Goal: Task Accomplishment & Management: Manage account settings

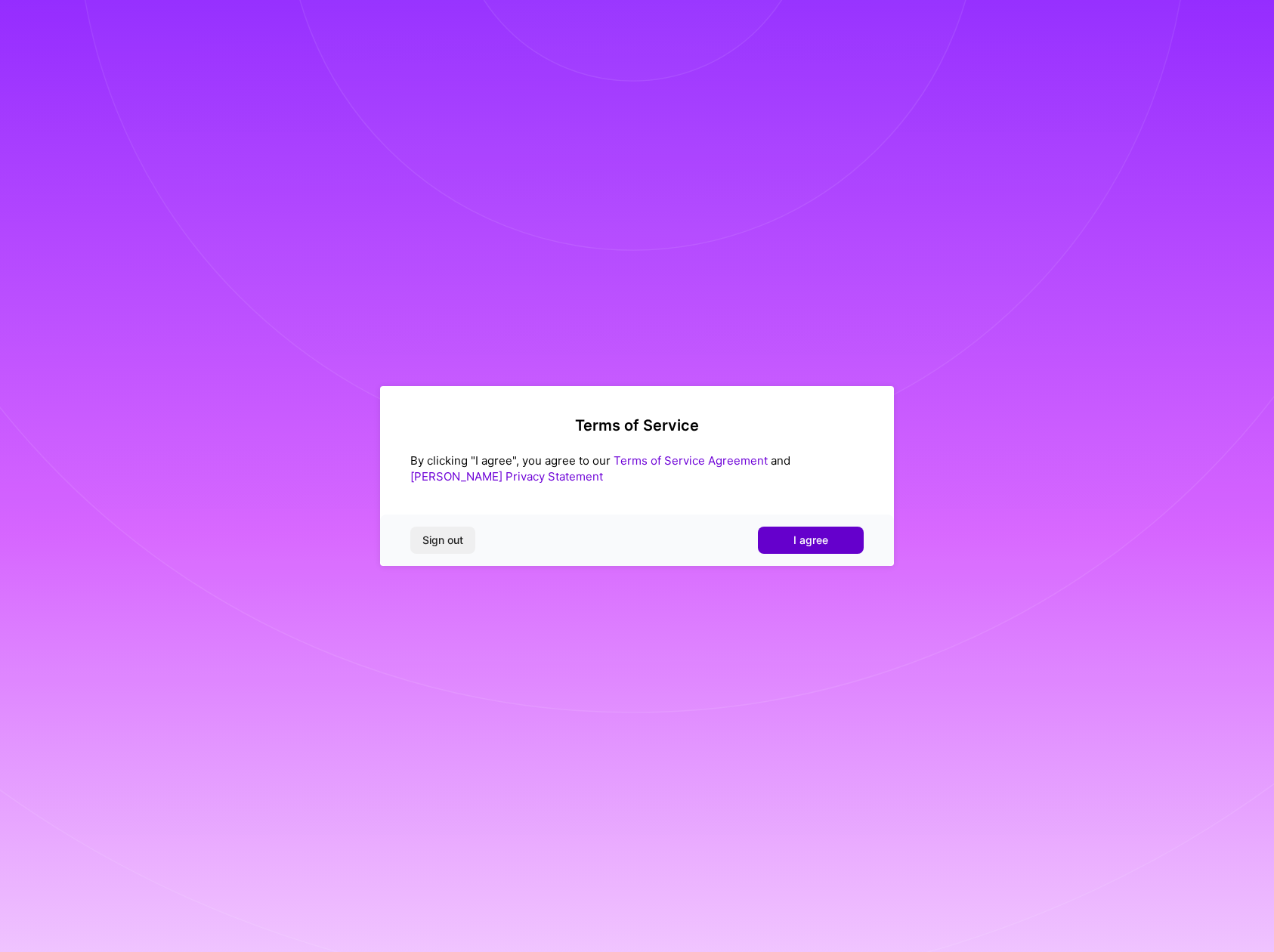
click at [823, 543] on span "I agree" at bounding box center [810, 540] width 35 height 16
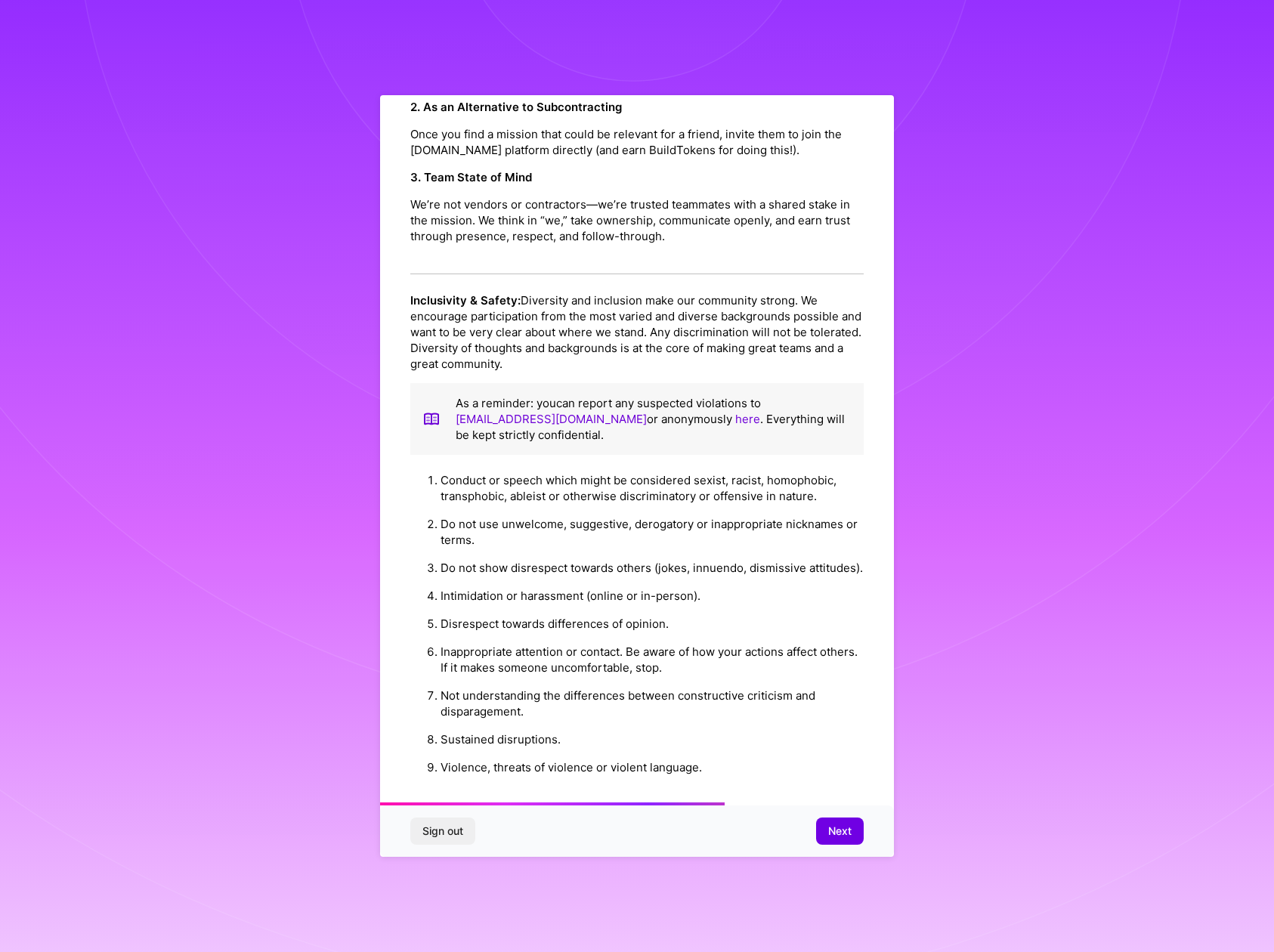
scroll to position [920, 0]
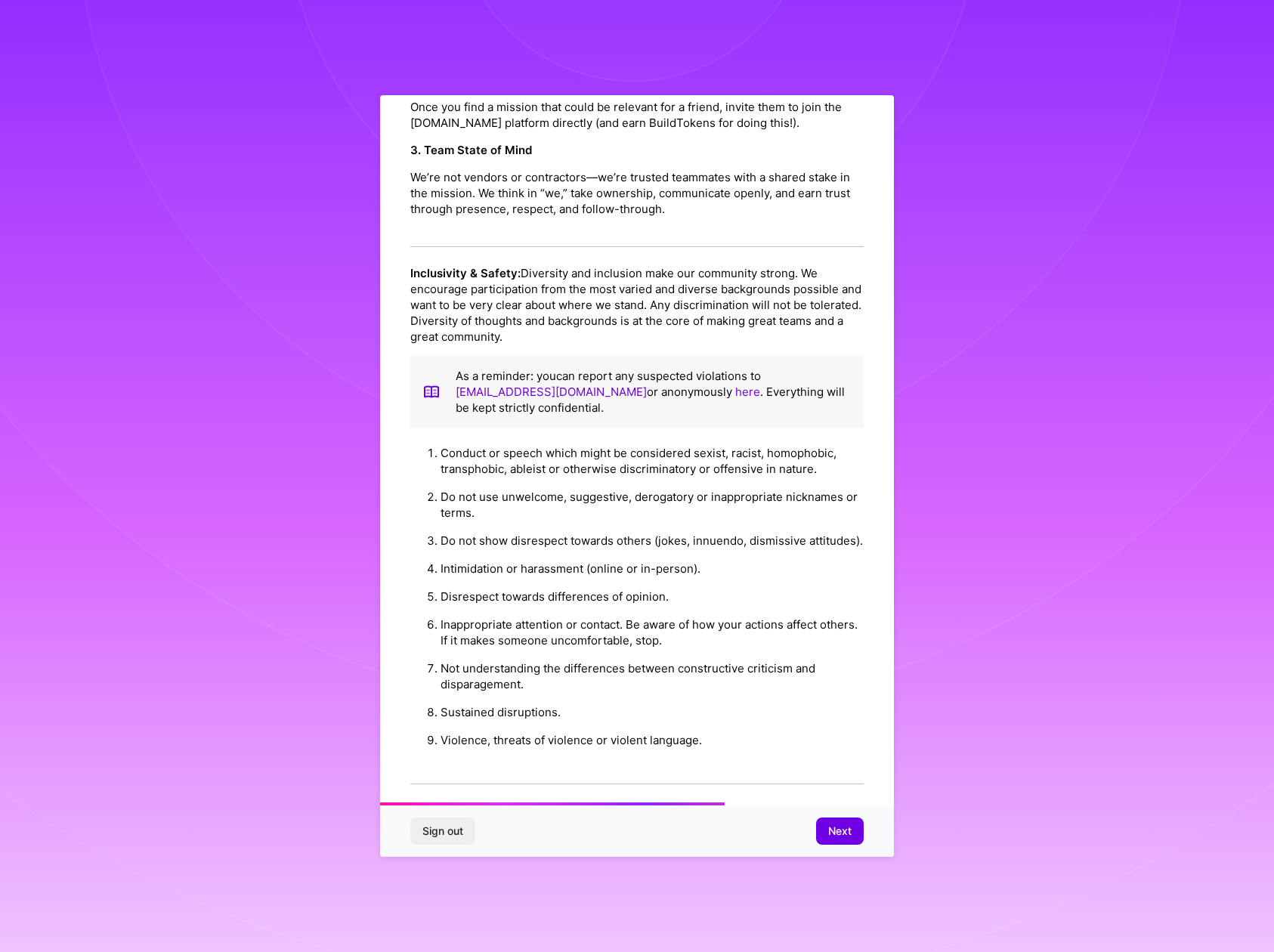
click at [842, 831] on span "Next" at bounding box center [840, 831] width 23 height 16
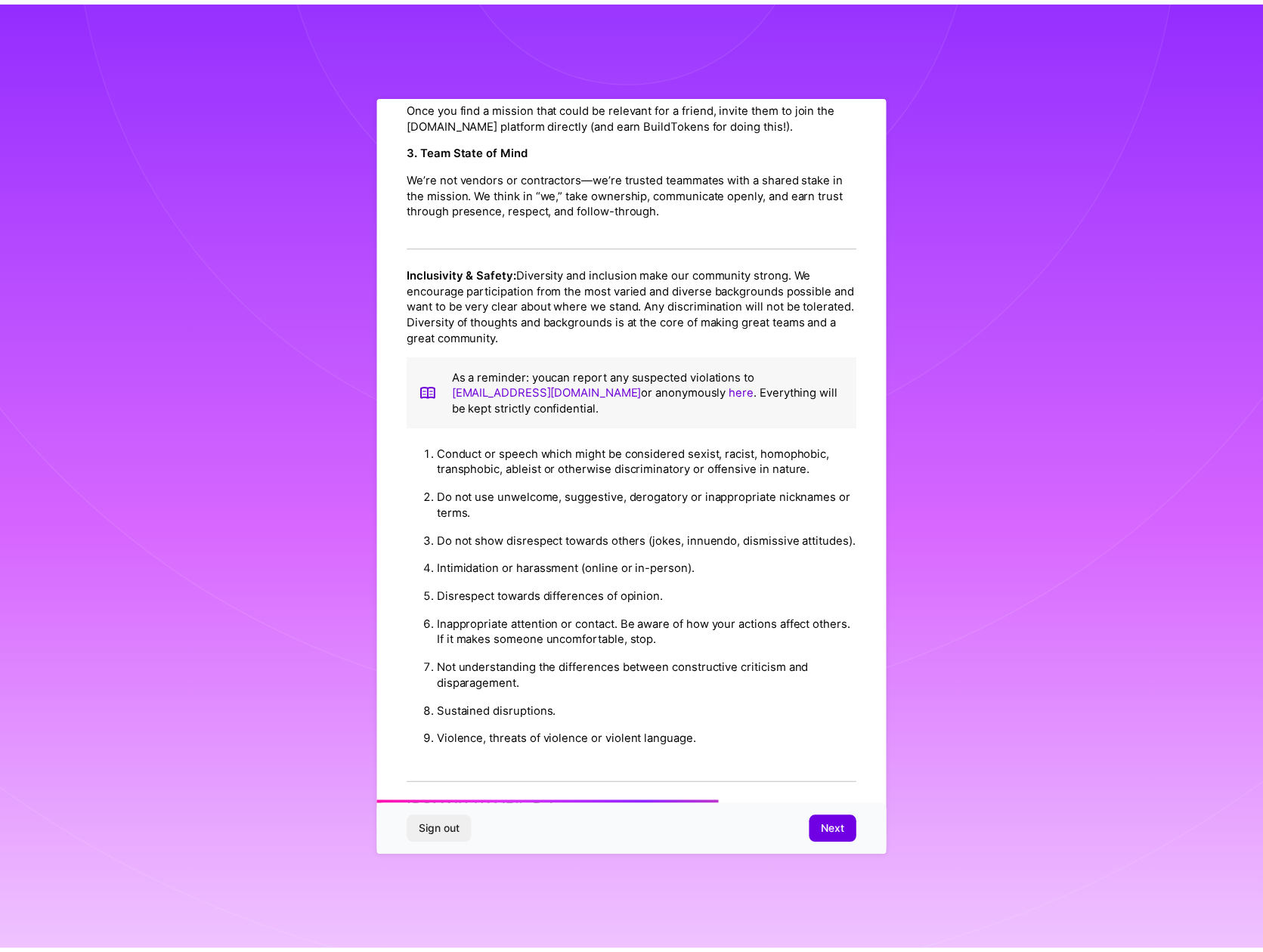
scroll to position [0, 0]
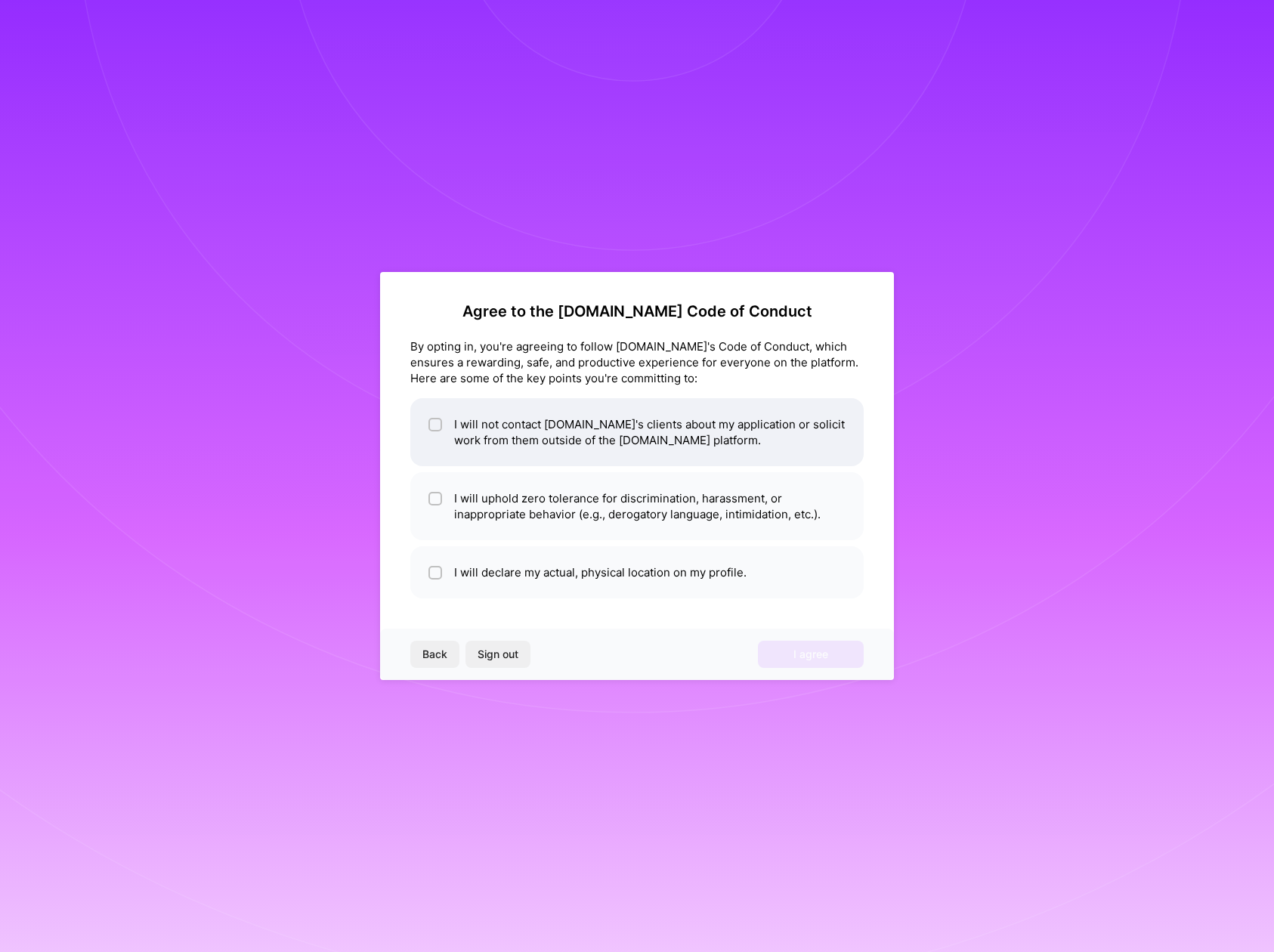
click at [438, 426] on input "checkbox" at bounding box center [437, 426] width 10 height 10
checkbox input "true"
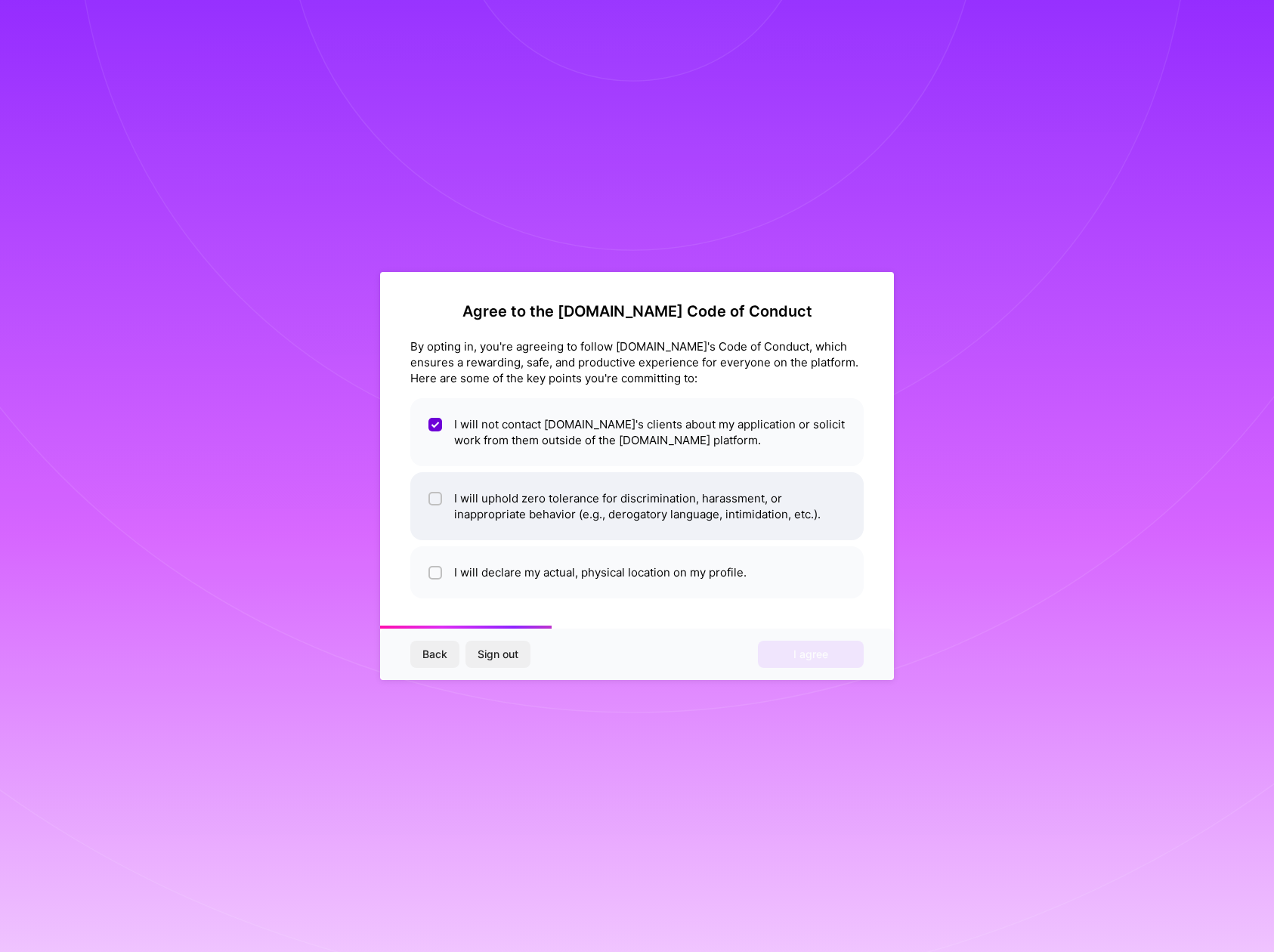
click at [439, 496] on input "checkbox" at bounding box center [437, 500] width 10 height 10
checkbox input "true"
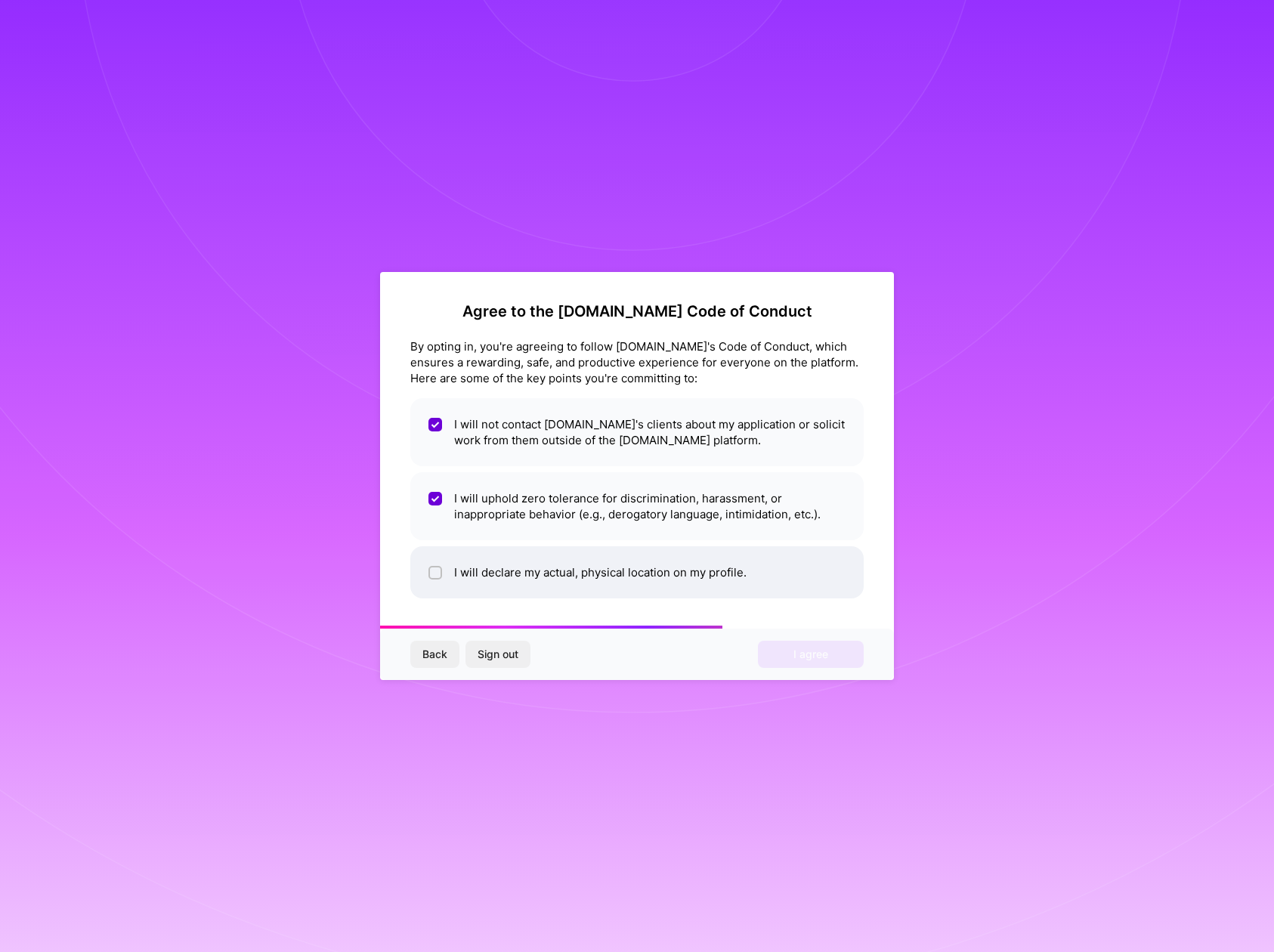
click at [434, 581] on li "I will declare my actual, physical location on my profile." at bounding box center [636, 572] width 453 height 52
checkbox input "true"
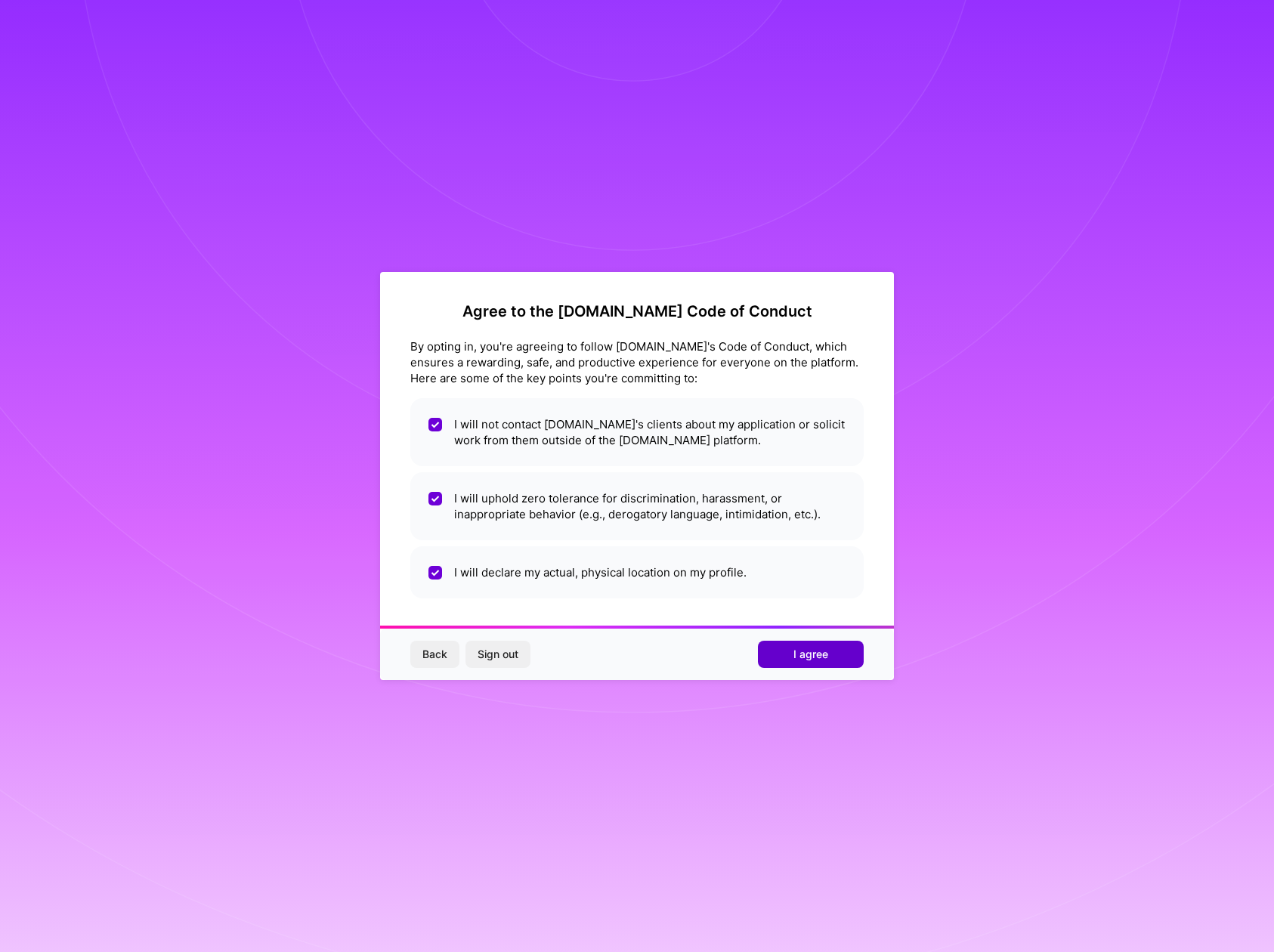
click at [800, 653] on span "I agree" at bounding box center [810, 654] width 35 height 16
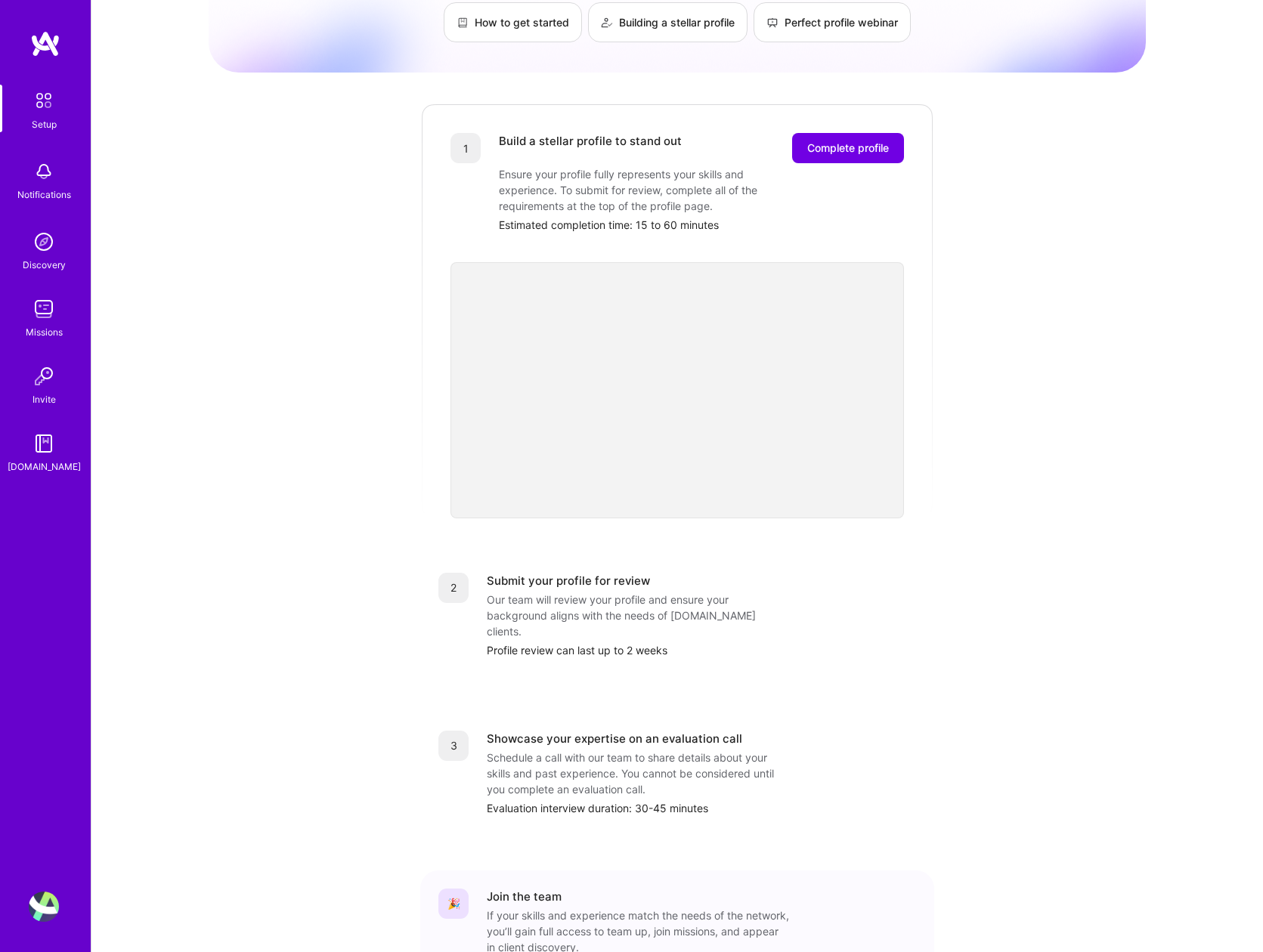
scroll to position [197, 0]
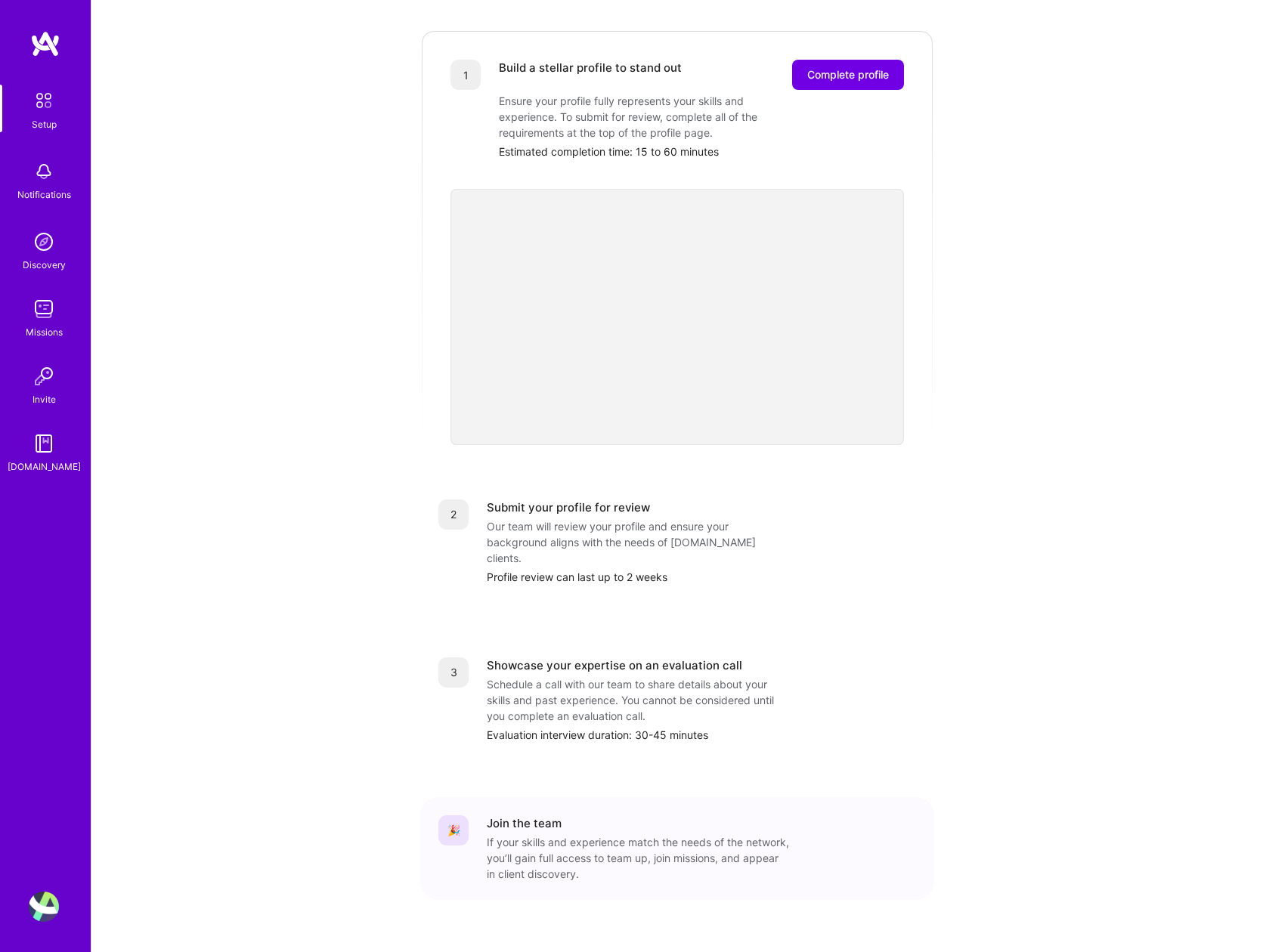
click at [40, 459] on div "A.Guide" at bounding box center [44, 466] width 73 height 16
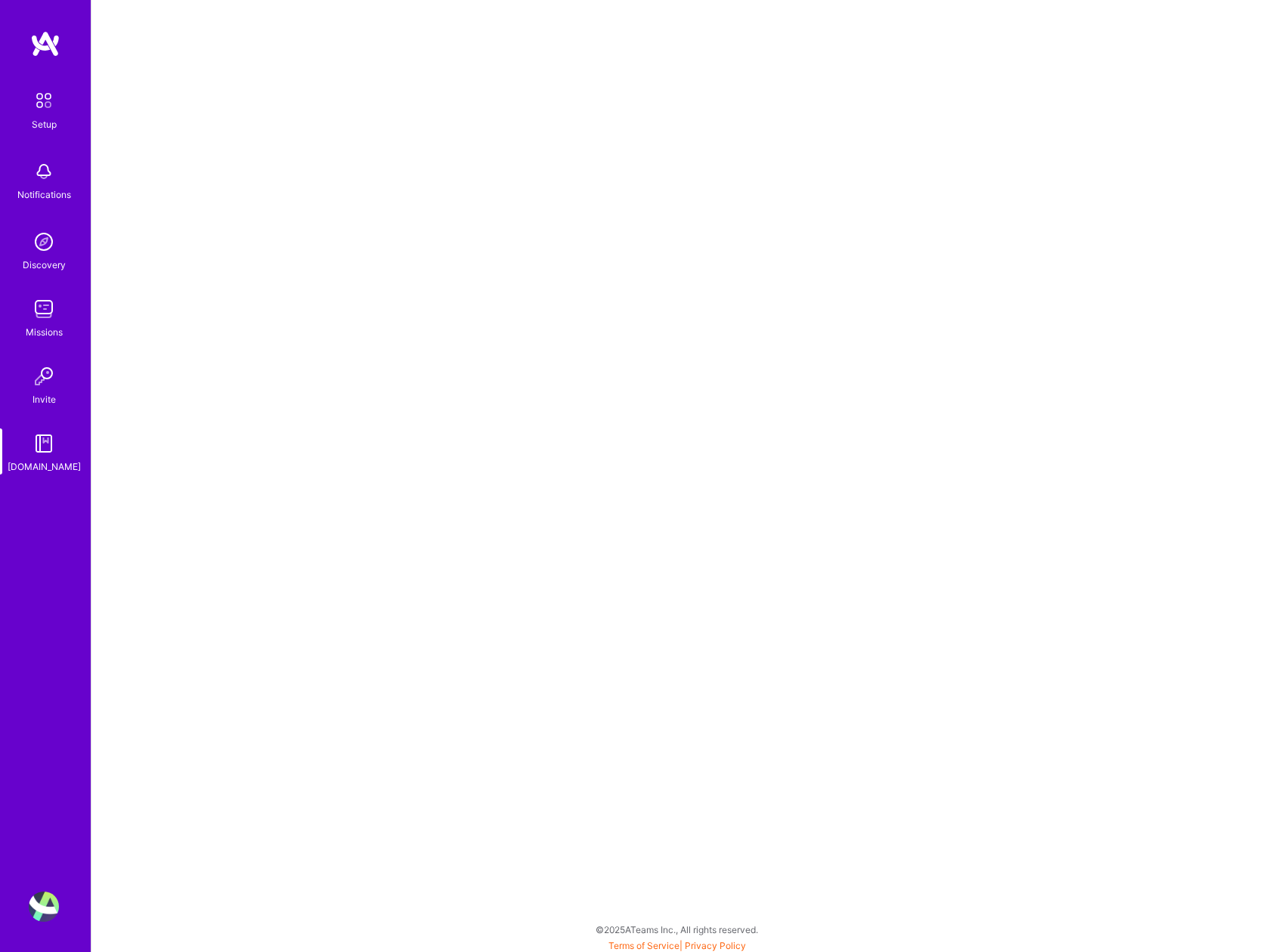
click at [45, 324] on img at bounding box center [43, 309] width 30 height 30
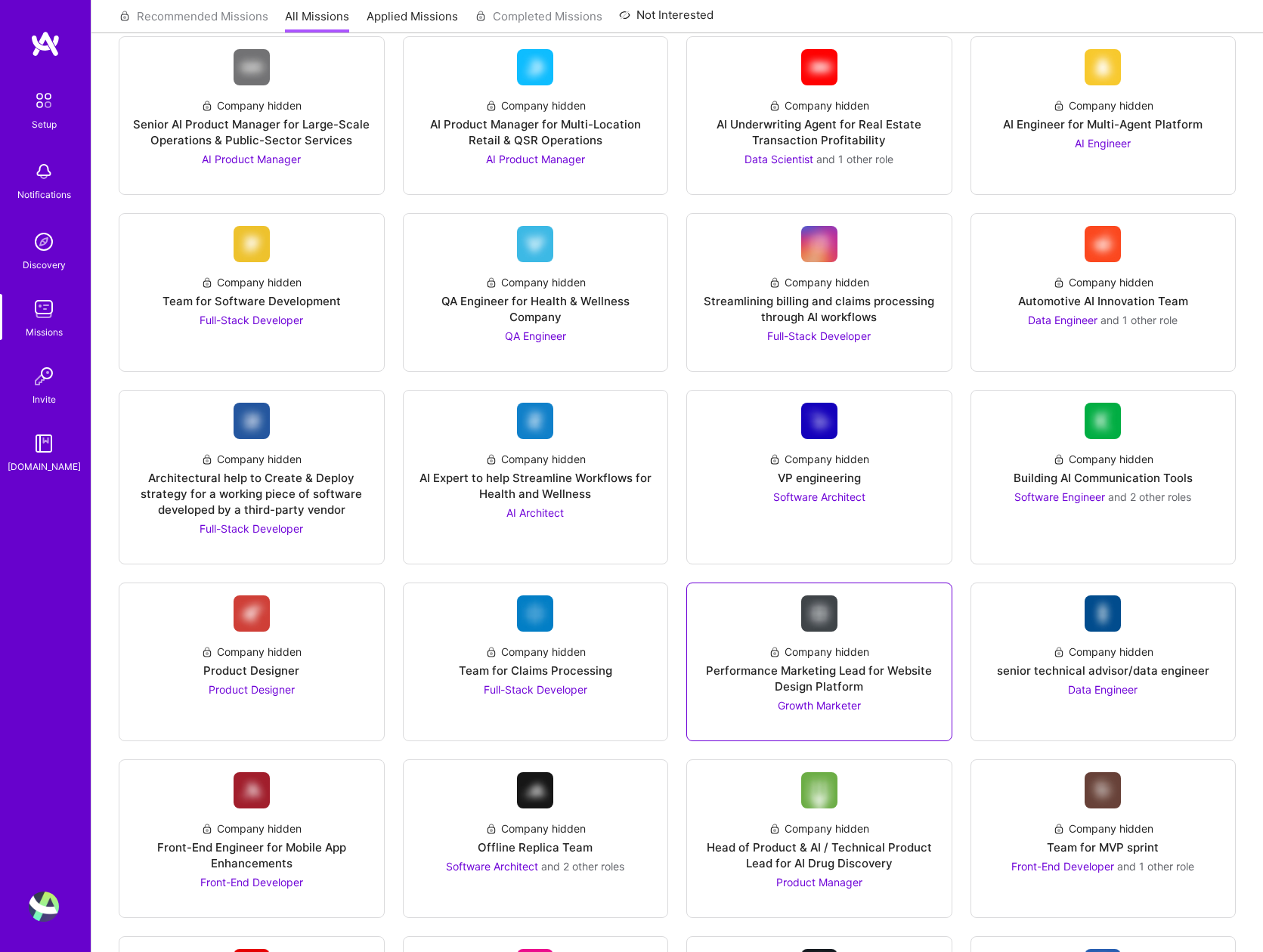
scroll to position [532, 0]
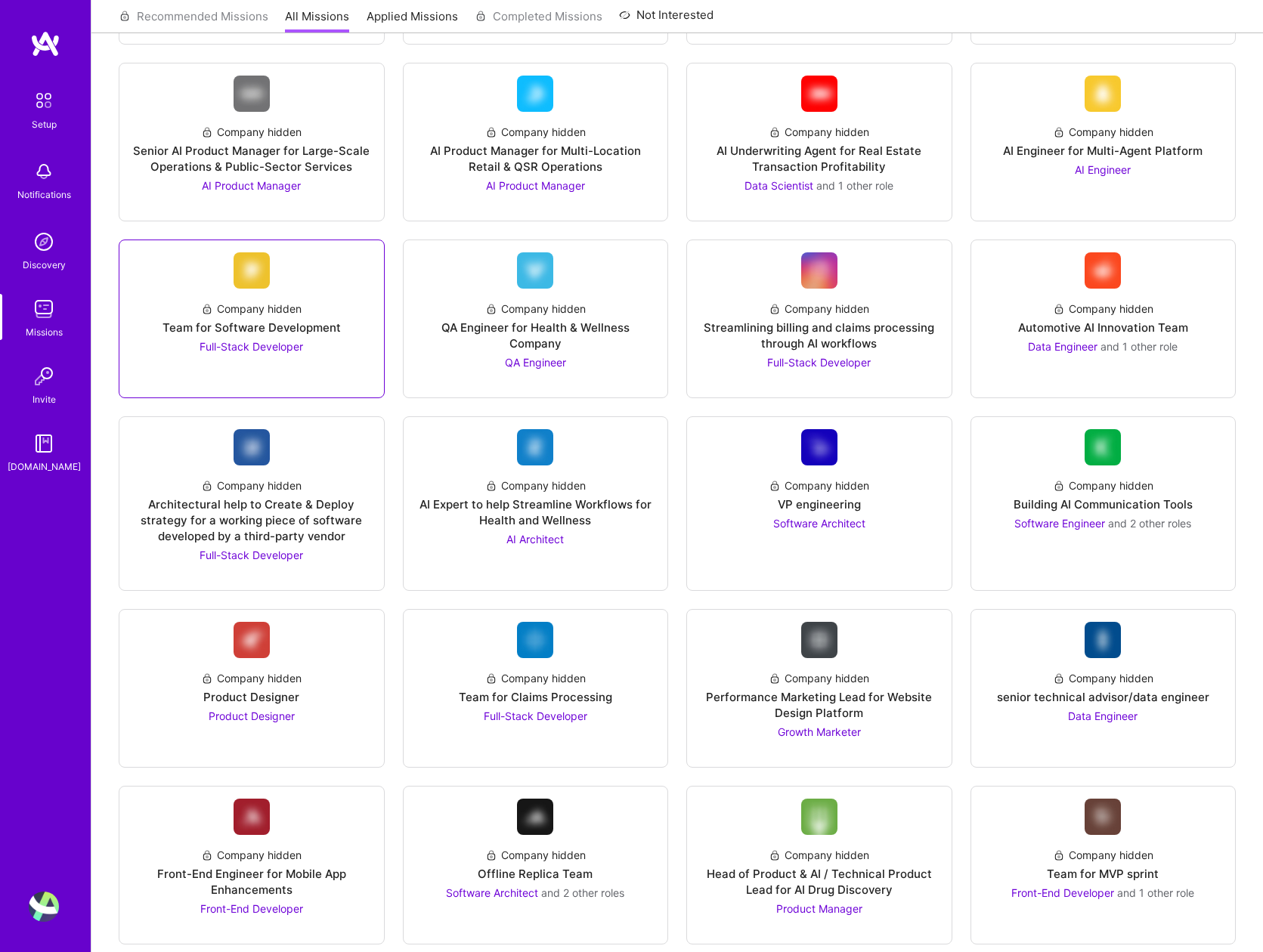
click at [238, 356] on link "Company hidden Team for Software Development Full-Stack Developer" at bounding box center [251, 318] width 240 height 133
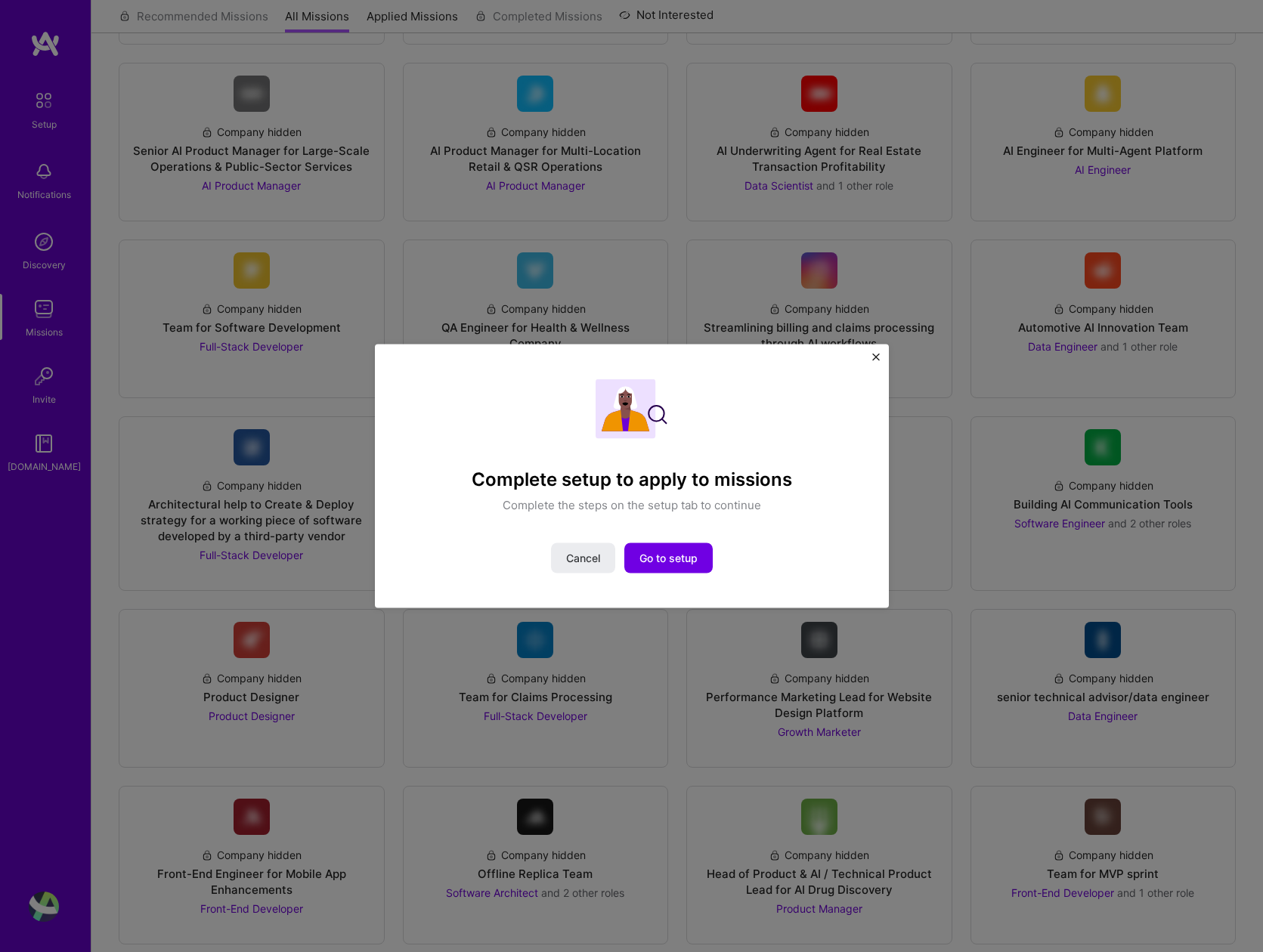
click at [877, 358] on img "Close" at bounding box center [875, 357] width 8 height 8
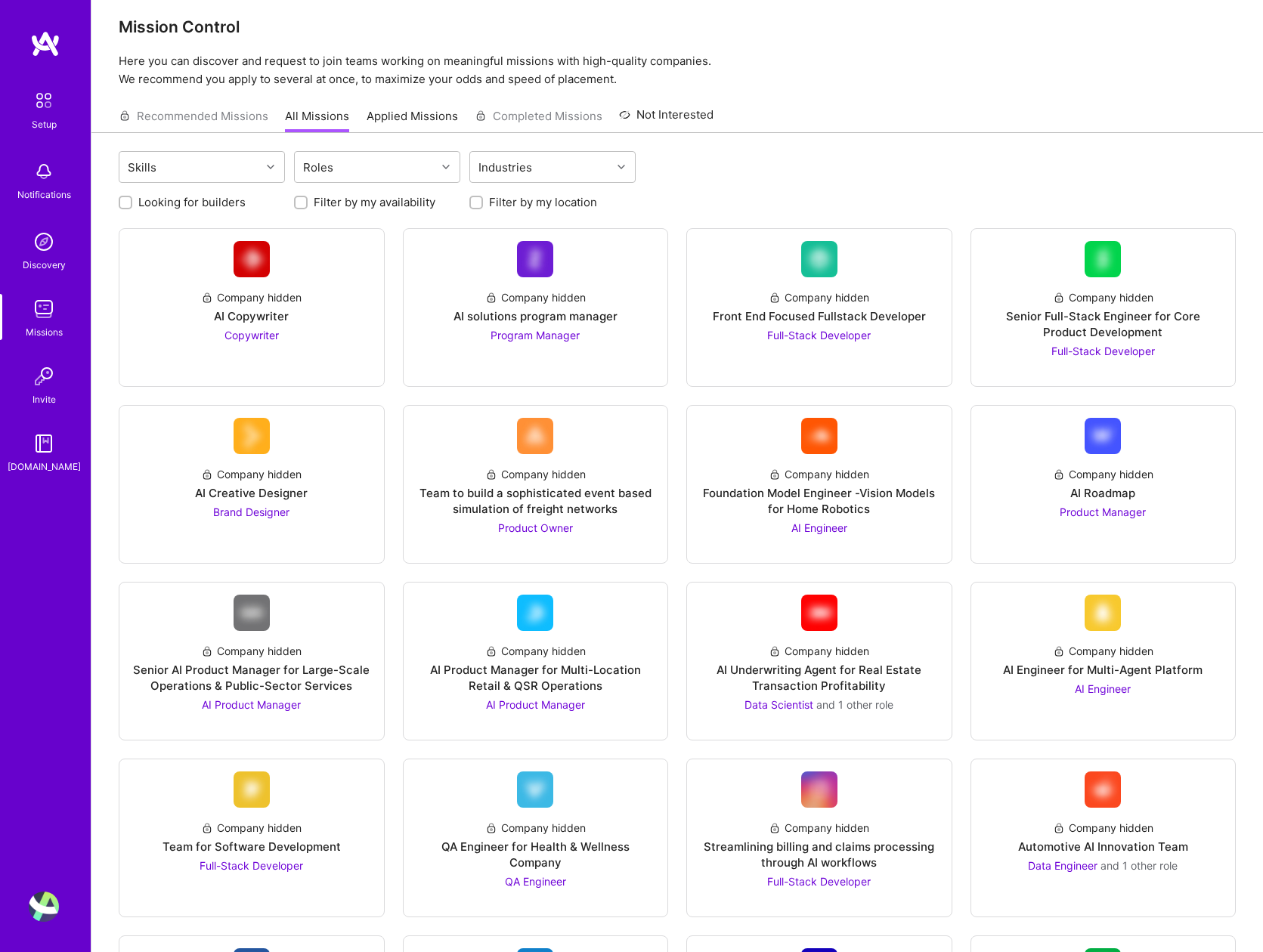
scroll to position [0, 0]
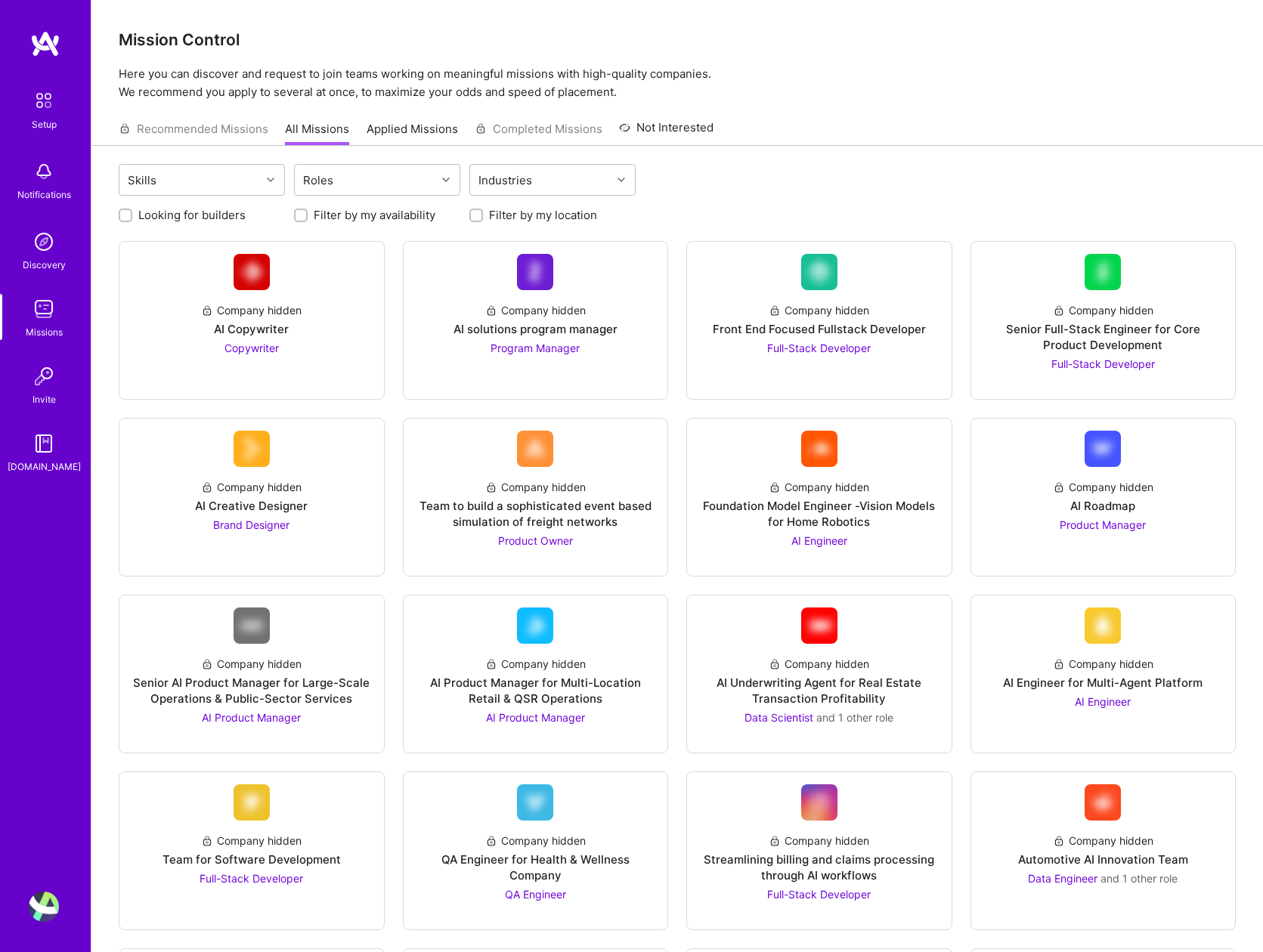
click at [417, 126] on link "Applied Missions" at bounding box center [413, 133] width 92 height 25
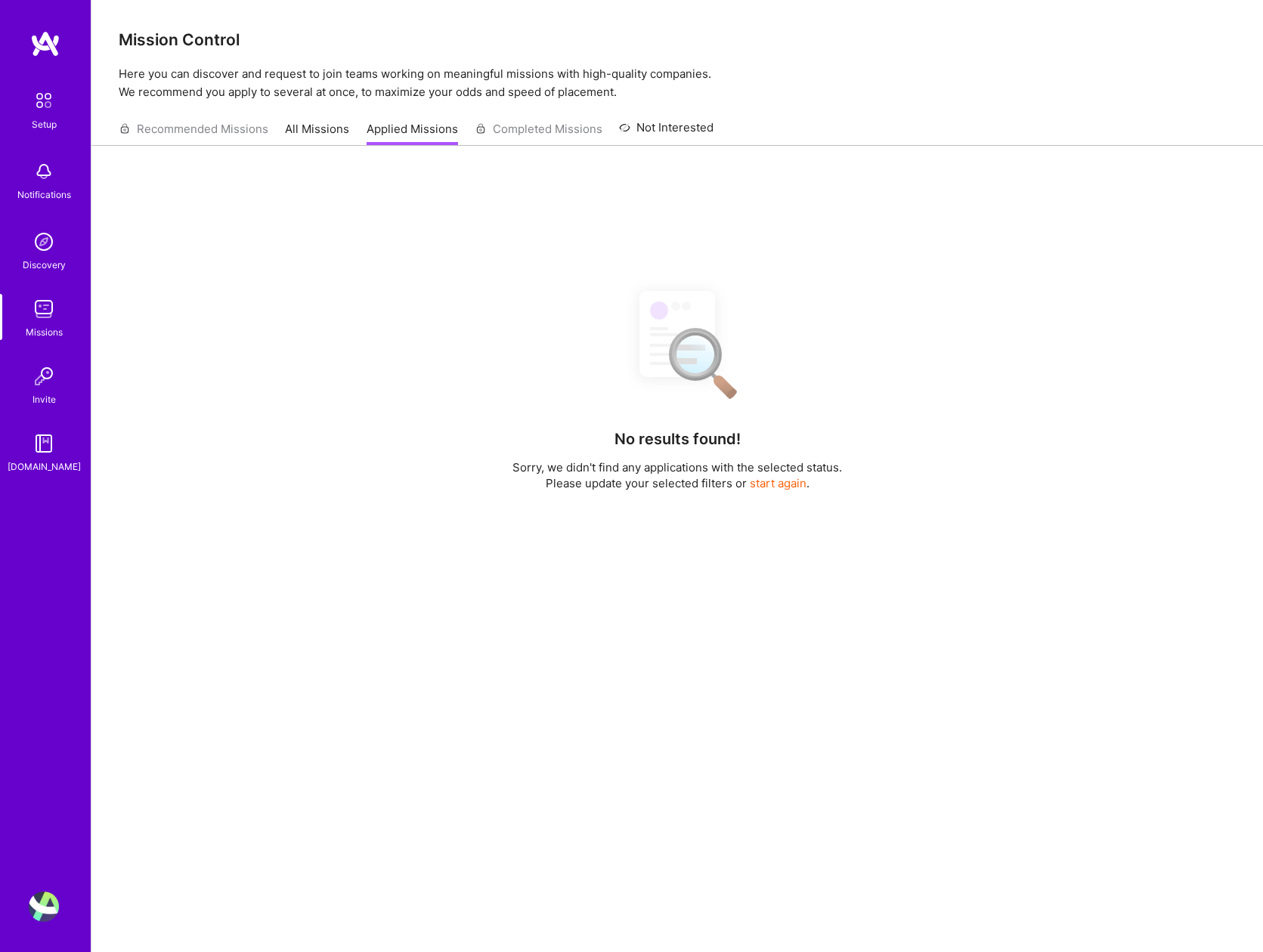
click at [343, 127] on link "All Missions" at bounding box center [317, 133] width 64 height 25
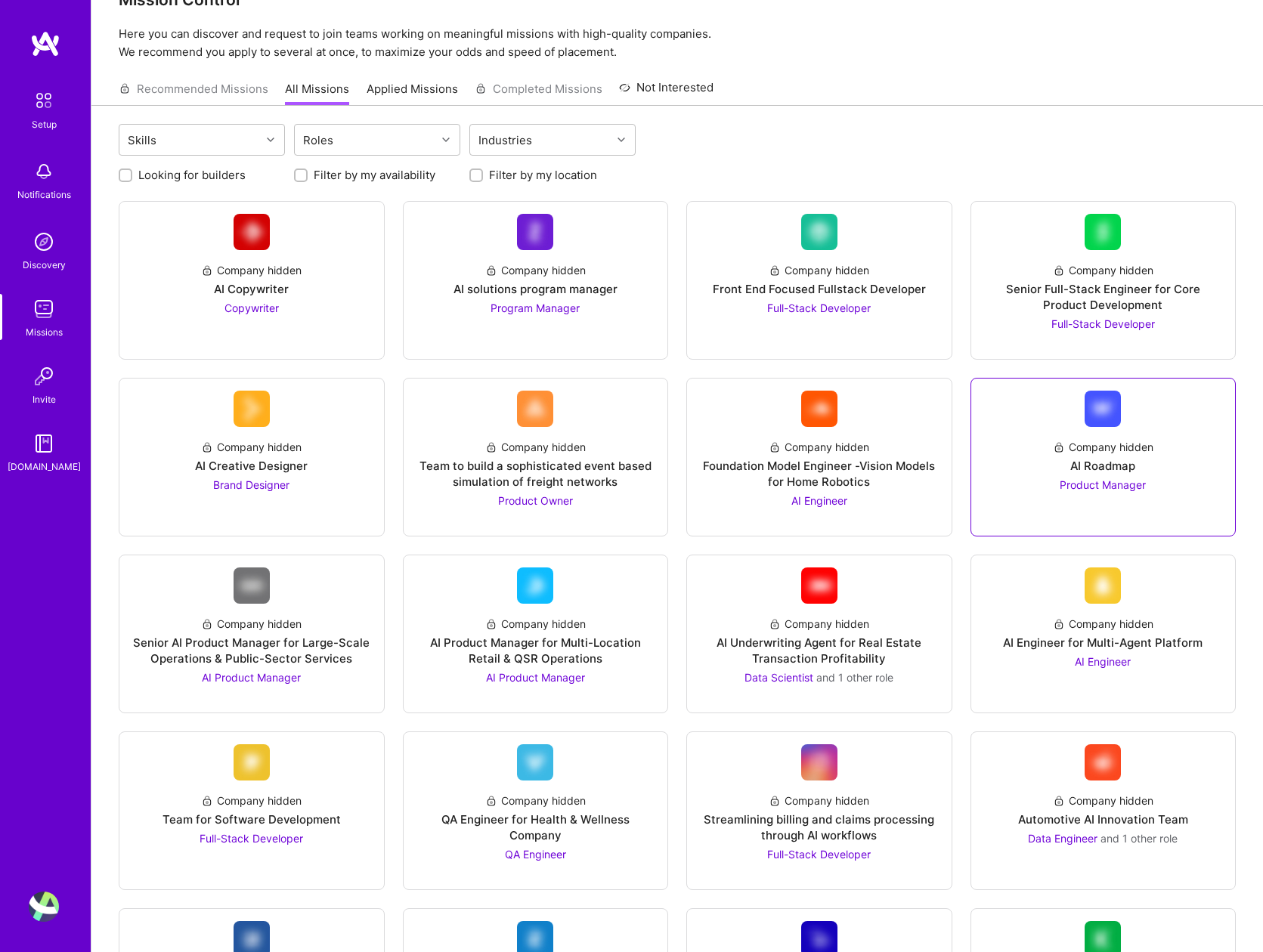
scroll to position [76, 0]
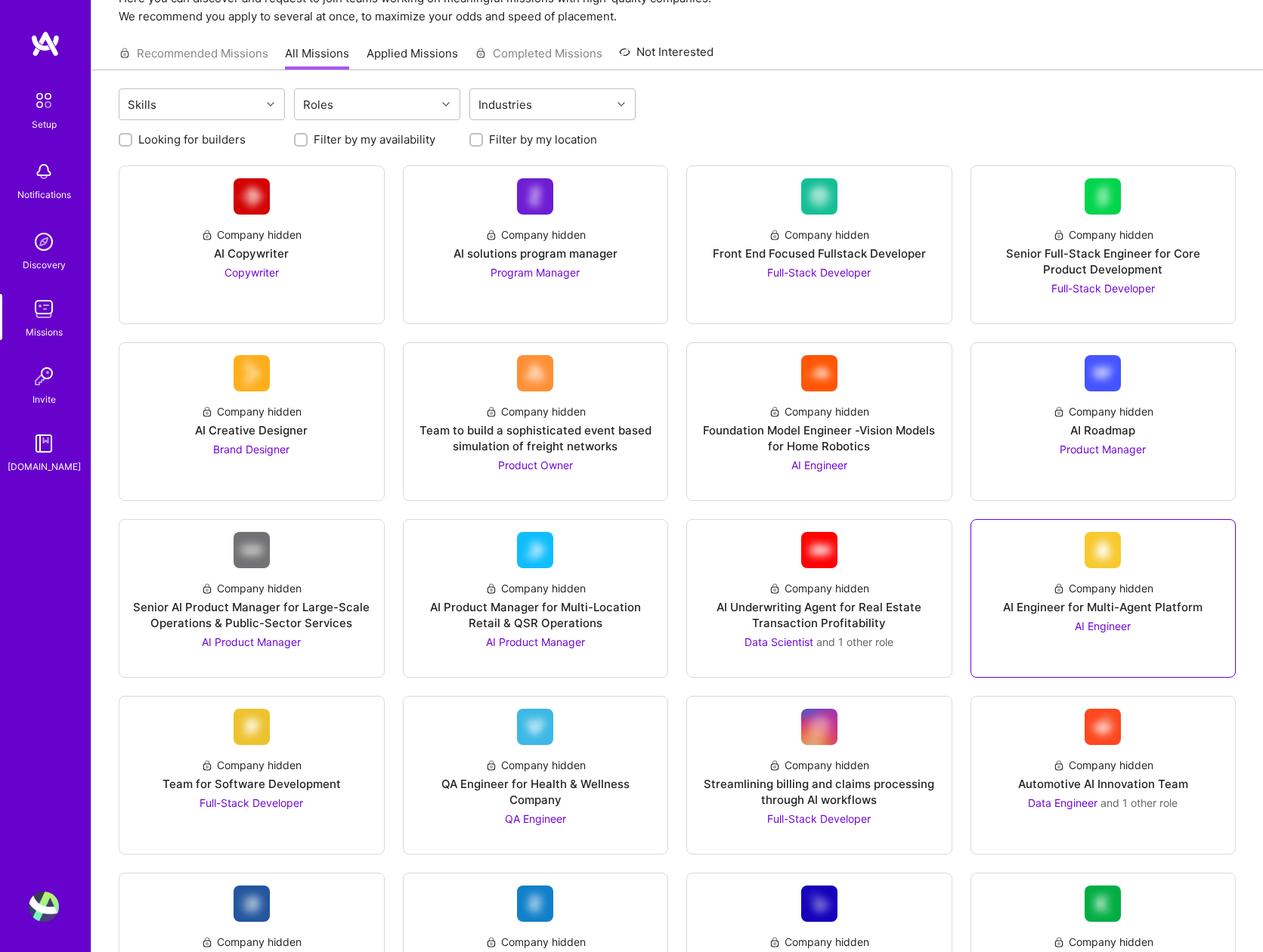
click at [1133, 615] on div "AI Engineer for Multi-Agent Platform" at bounding box center [1102, 607] width 199 height 16
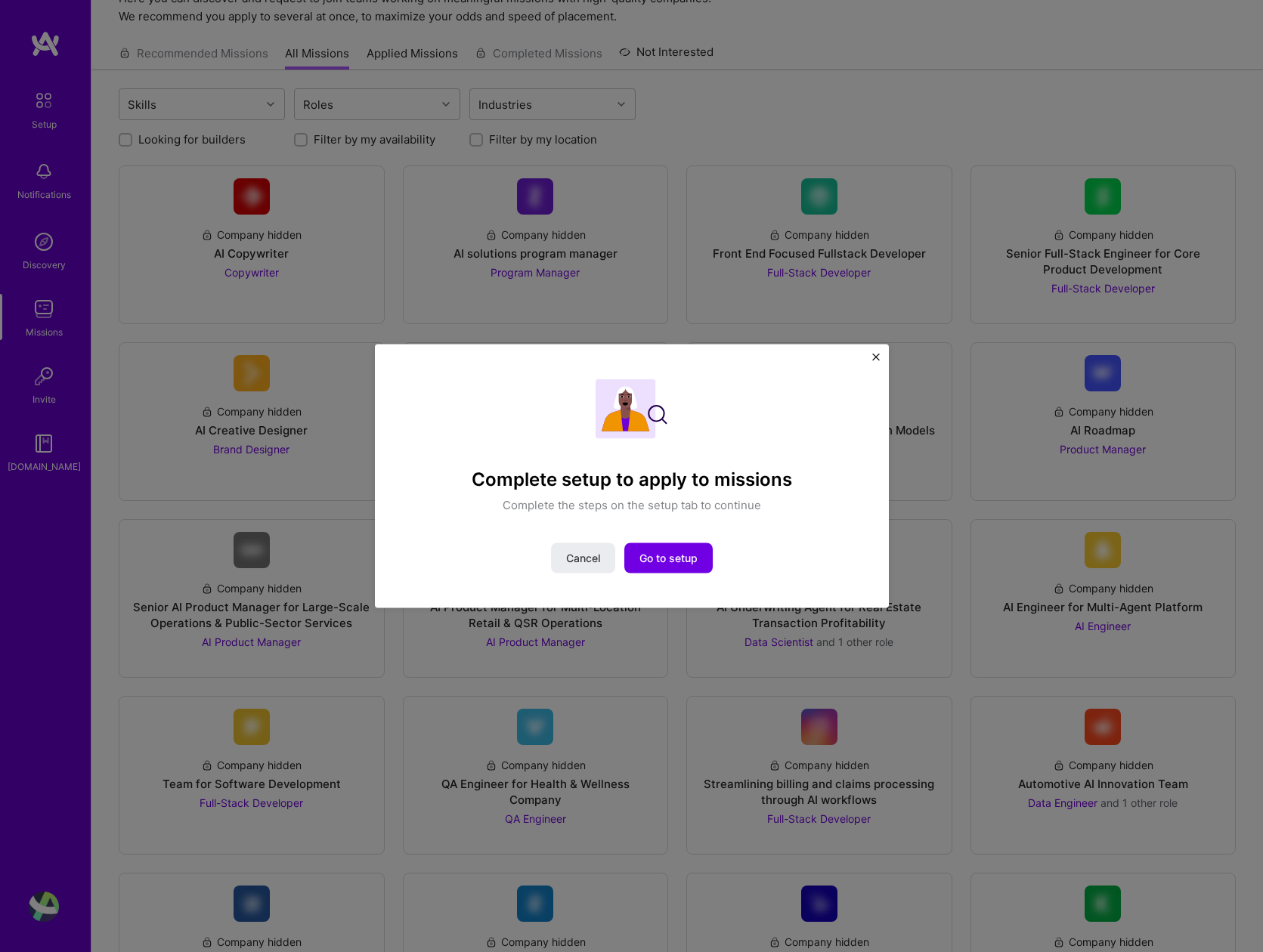
click at [875, 355] on img "Close" at bounding box center [875, 357] width 8 height 8
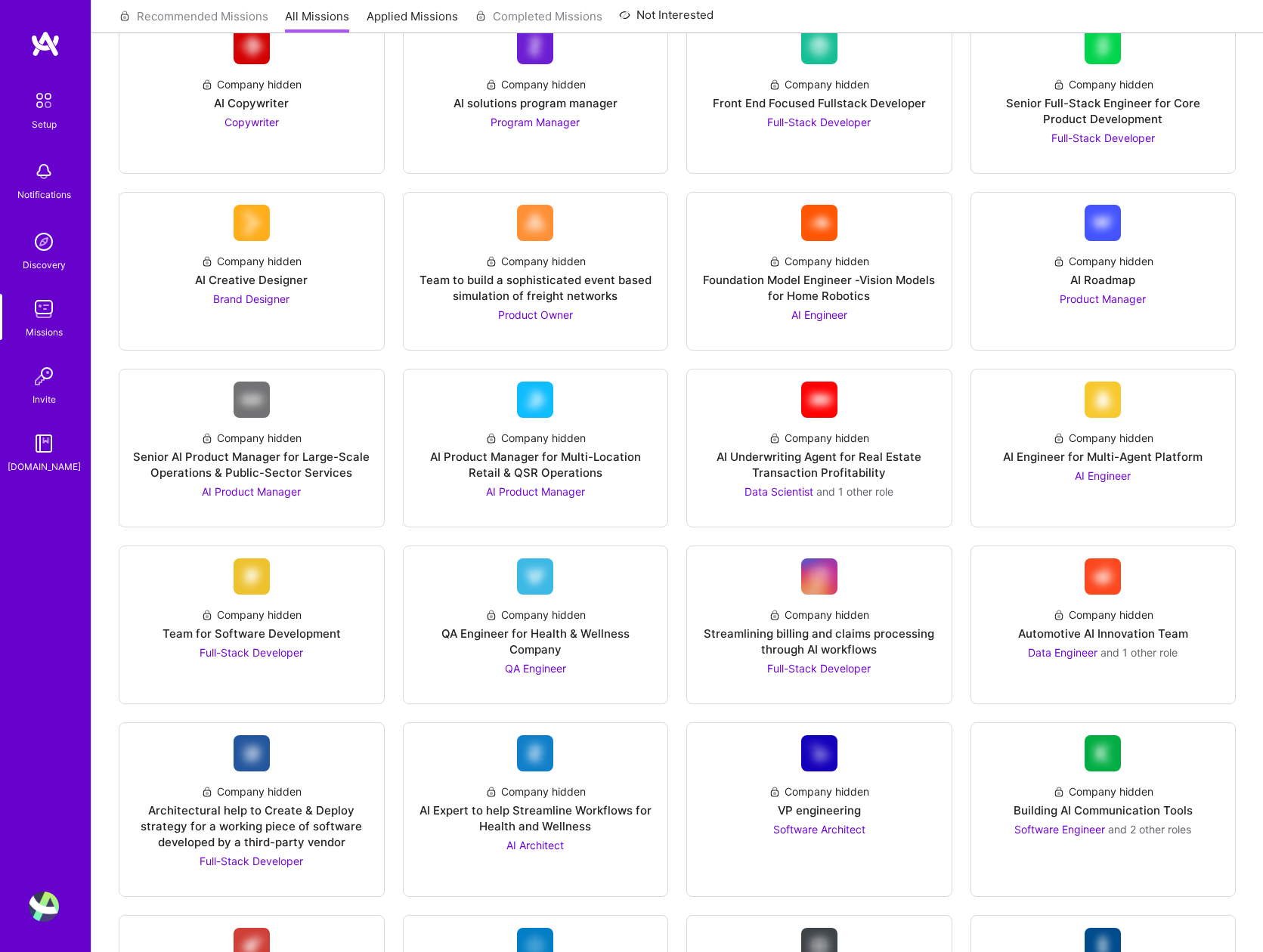
scroll to position [227, 0]
click at [33, 925] on div "Setup Notifications Discovery Missions Invite A.Guide Profile" at bounding box center [45, 476] width 91 height 952
click at [41, 910] on img at bounding box center [43, 906] width 30 height 30
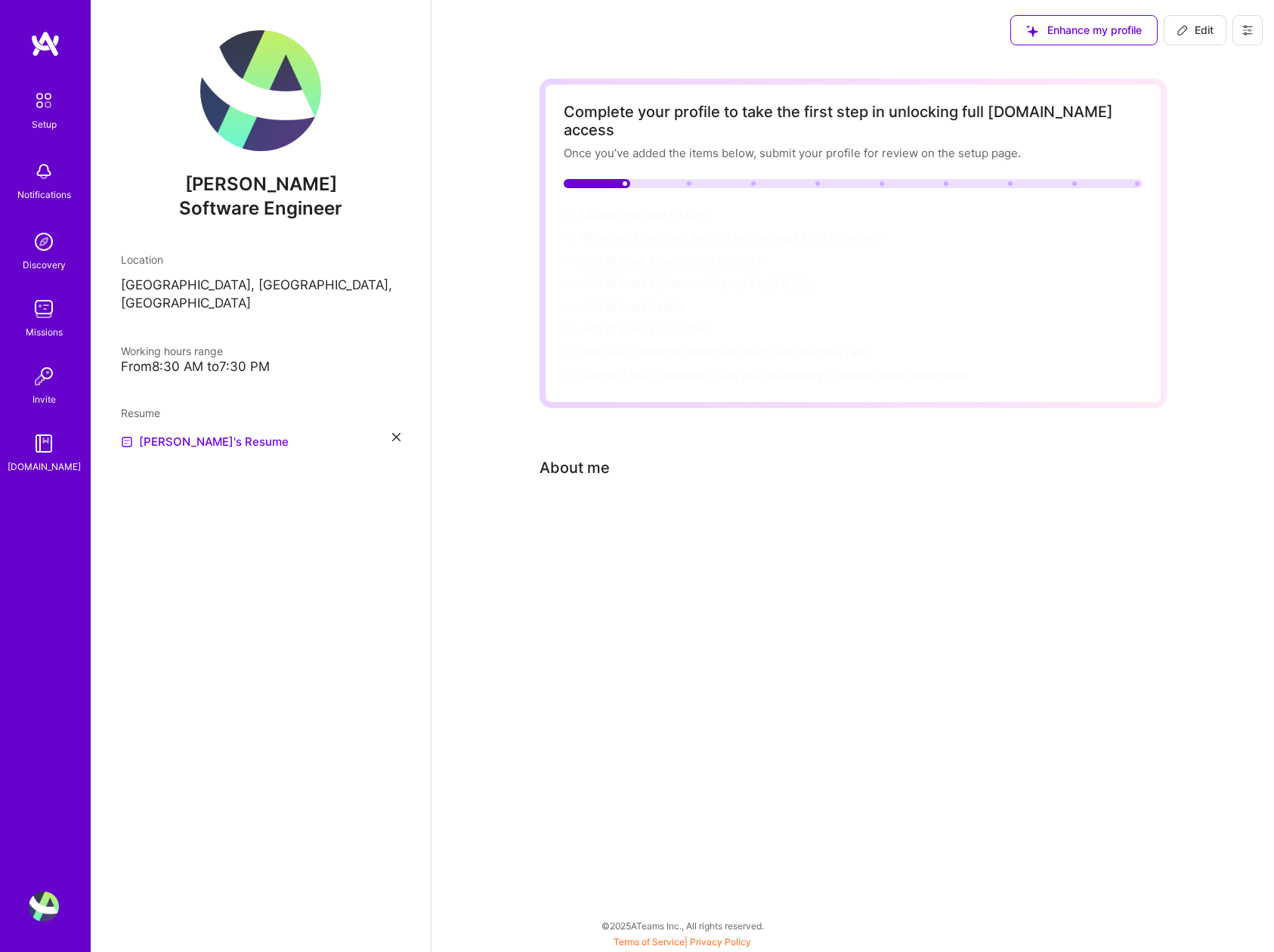
click at [1250, 35] on icon at bounding box center [1247, 30] width 12 height 12
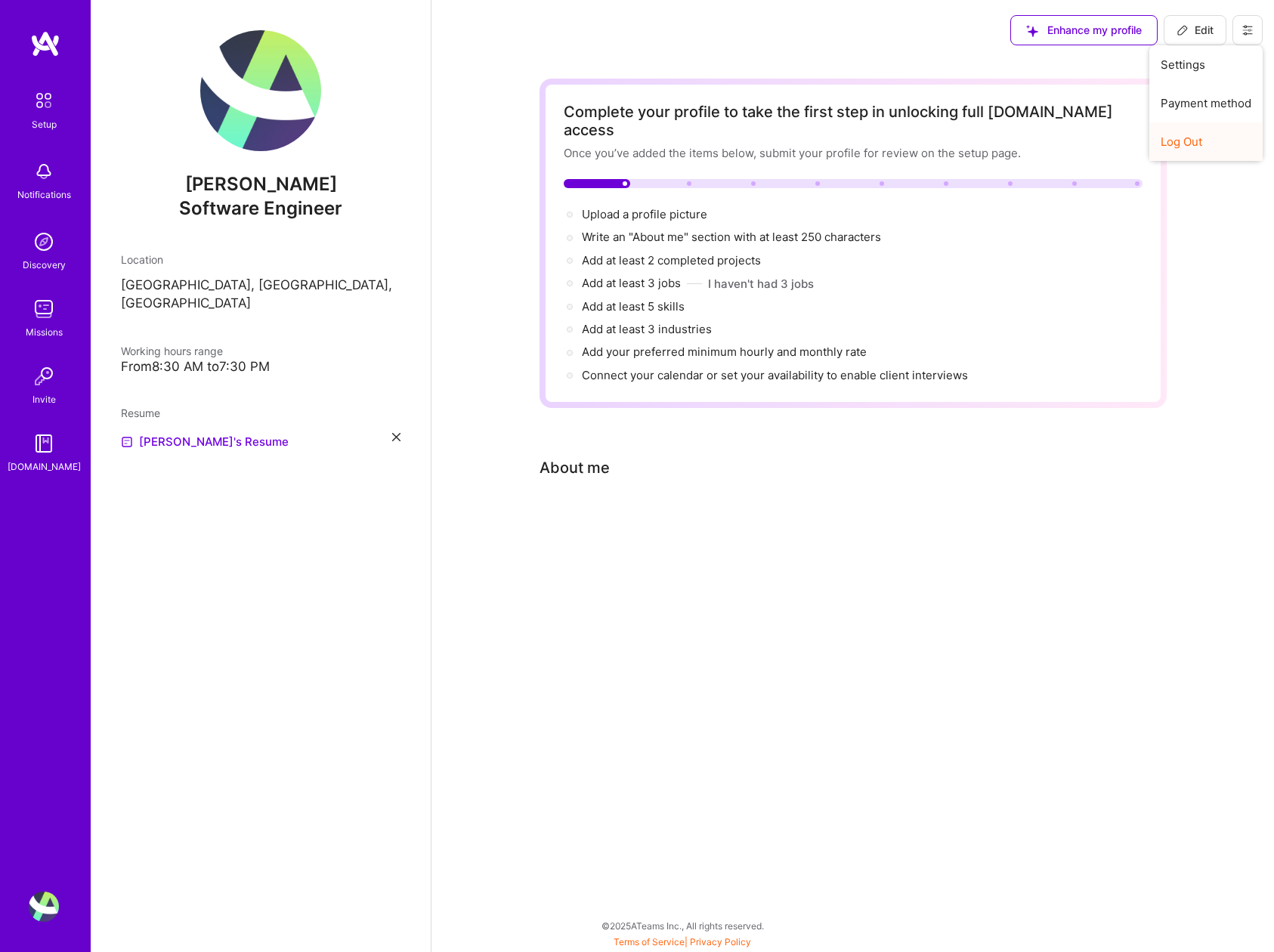
click at [1190, 147] on button "Log Out" at bounding box center [1206, 142] width 113 height 39
